Goal: Find specific page/section: Find specific page/section

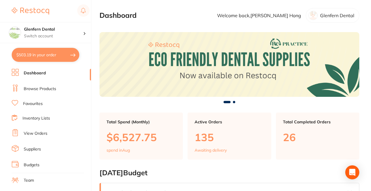
click at [41, 100] on li "Favourites" at bounding box center [51, 104] width 79 height 8
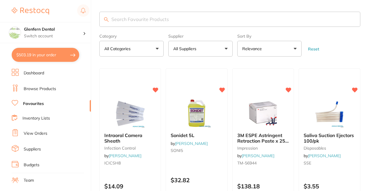
click at [194, 22] on input "search" at bounding box center [229, 19] width 261 height 15
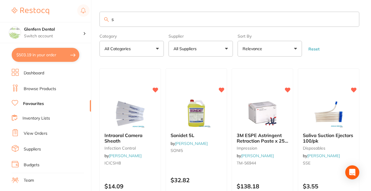
type input "sy"
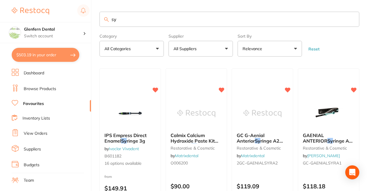
drag, startPoint x: 163, startPoint y: 17, endPoint x: 53, endPoint y: 11, distance: 110.1
click at [53, 11] on div "$503.19 Glenfern Dental Switch account Glenfern Dental $503.19 in your order Da…" at bounding box center [185, 95] width 371 height 191
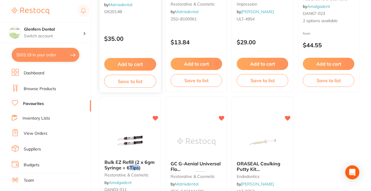
scroll to position [351, 0]
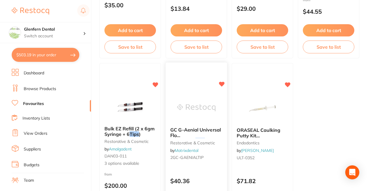
type input "tips"
click at [205, 114] on img at bounding box center [196, 109] width 38 height 30
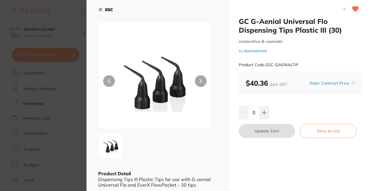
click at [103, 8] on button "ESC" at bounding box center [105, 10] width 15 height 10
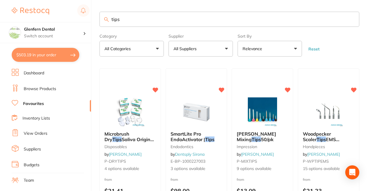
click at [48, 89] on link "Browse Products" at bounding box center [40, 89] width 32 height 6
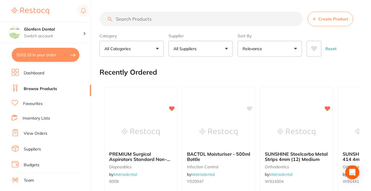
click at [124, 21] on input "search" at bounding box center [200, 19] width 203 height 15
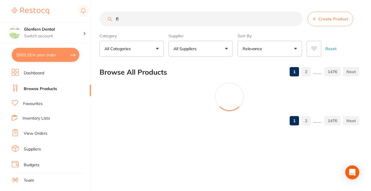
type input "f"
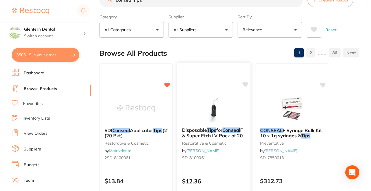
scroll to position [29, 0]
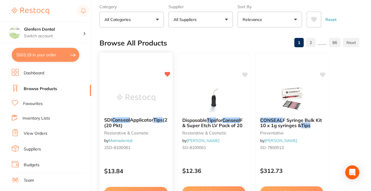
type input "conseal tips"
click at [153, 121] on span "Applicator" at bounding box center [141, 120] width 23 height 6
